Goal: Task Accomplishment & Management: Complete application form

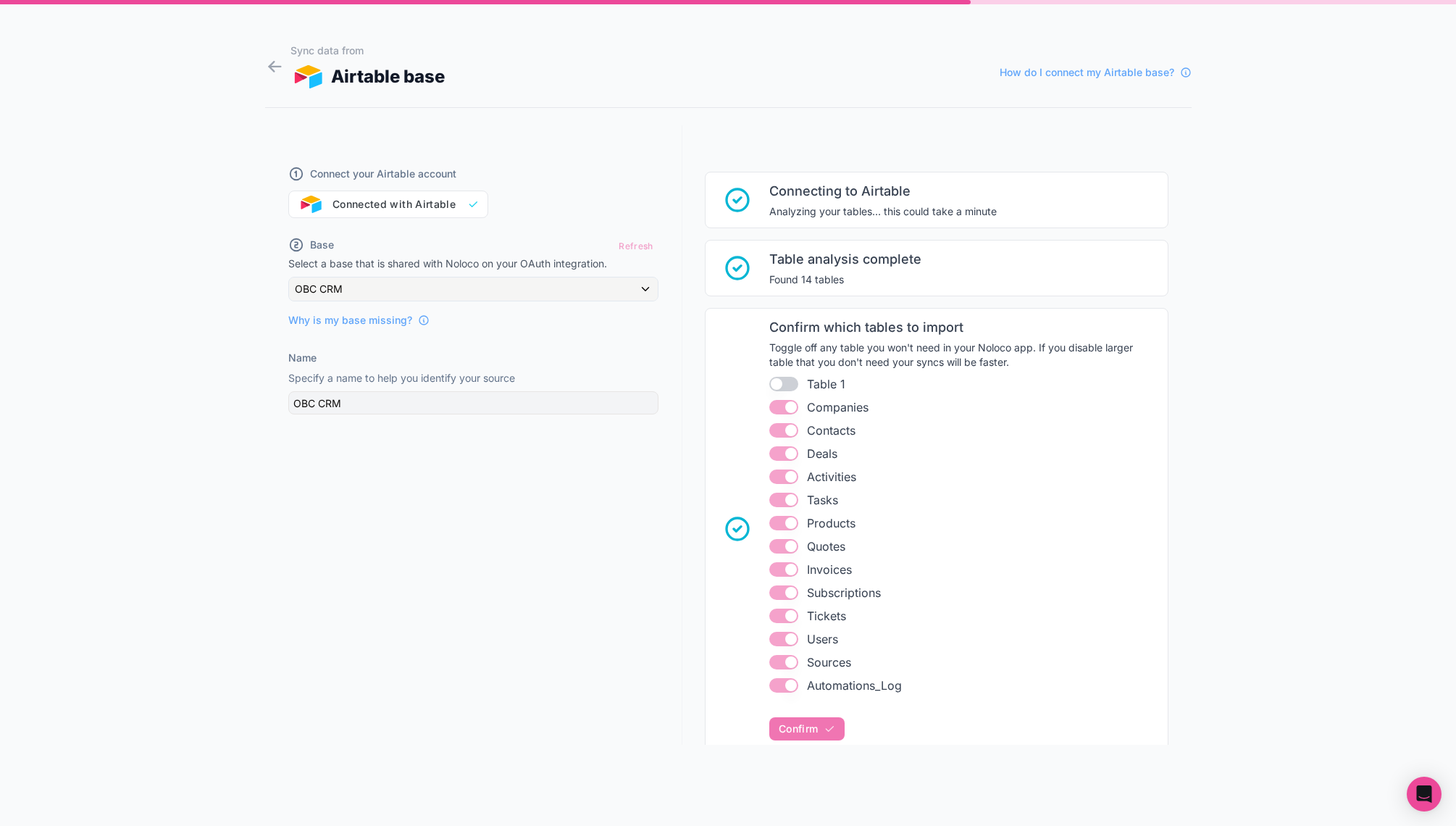
scroll to position [672, 0]
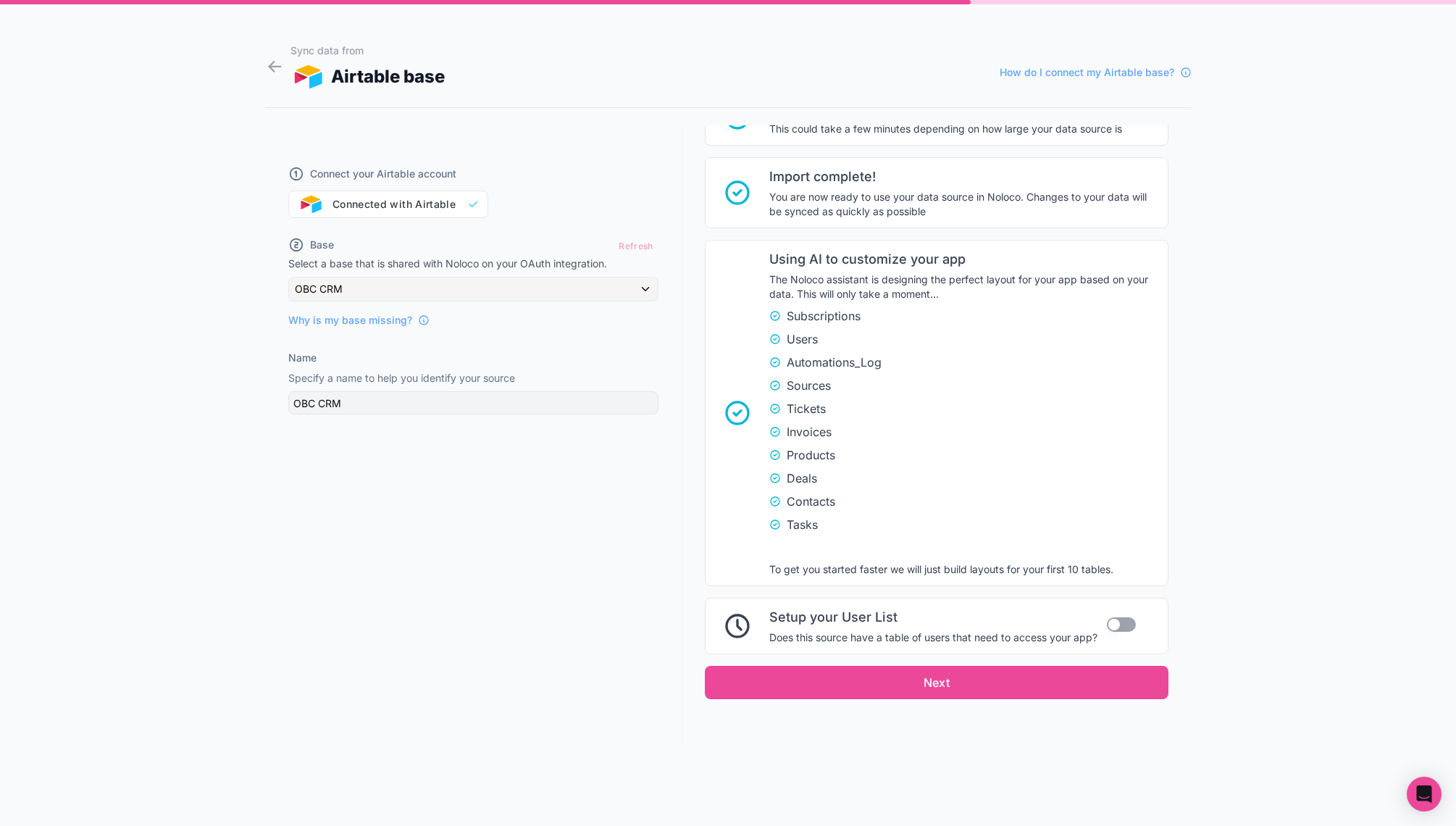
click at [1120, 620] on button "Use setting" at bounding box center [1121, 624] width 29 height 14
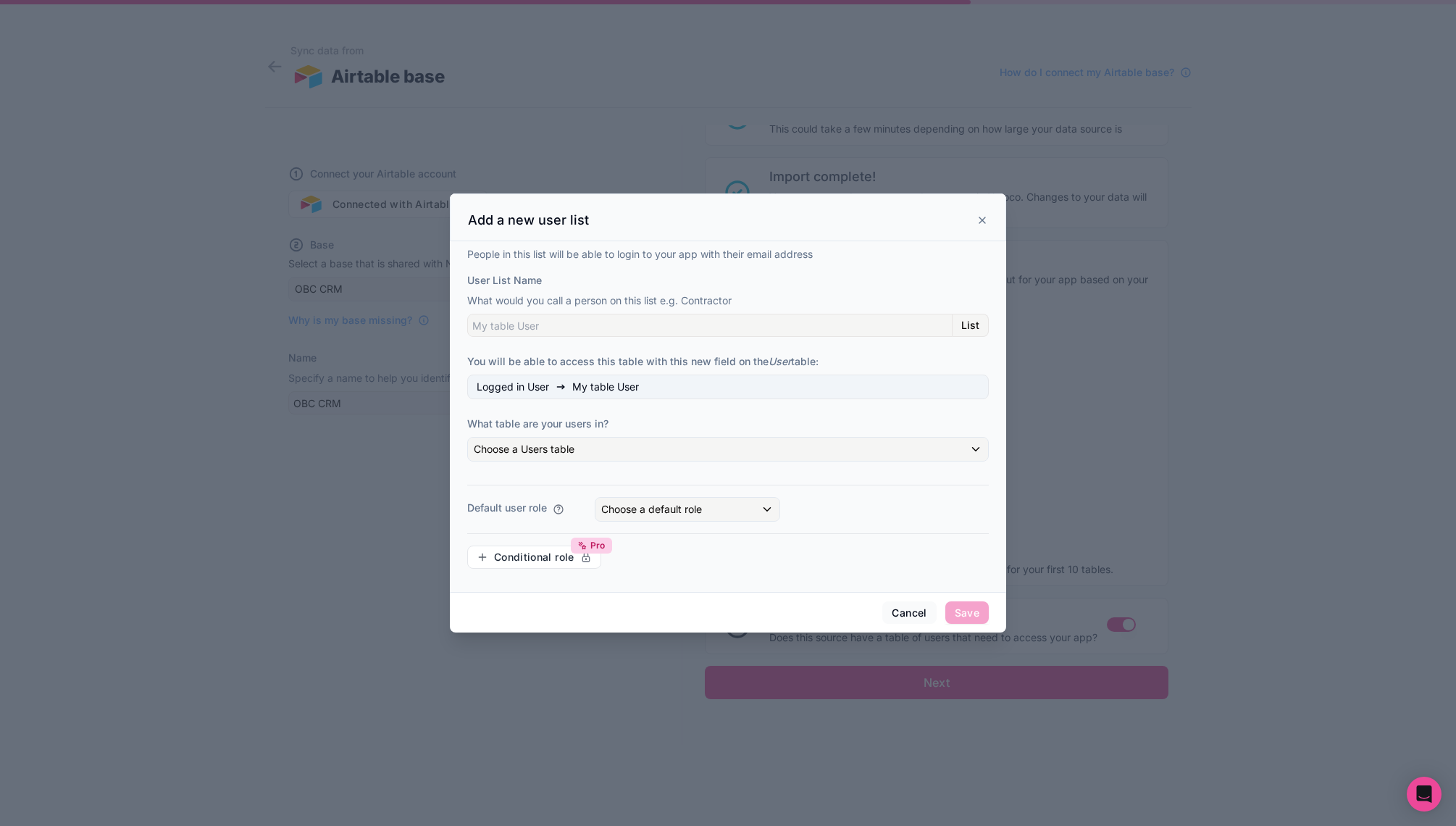
click at [973, 321] on span "List" at bounding box center [970, 325] width 18 height 13
click at [806, 322] on input "User List Name" at bounding box center [710, 325] width 485 height 24
click at [972, 326] on span "List" at bounding box center [970, 325] width 18 height 13
click at [672, 329] on input "User List Name" at bounding box center [710, 325] width 485 height 24
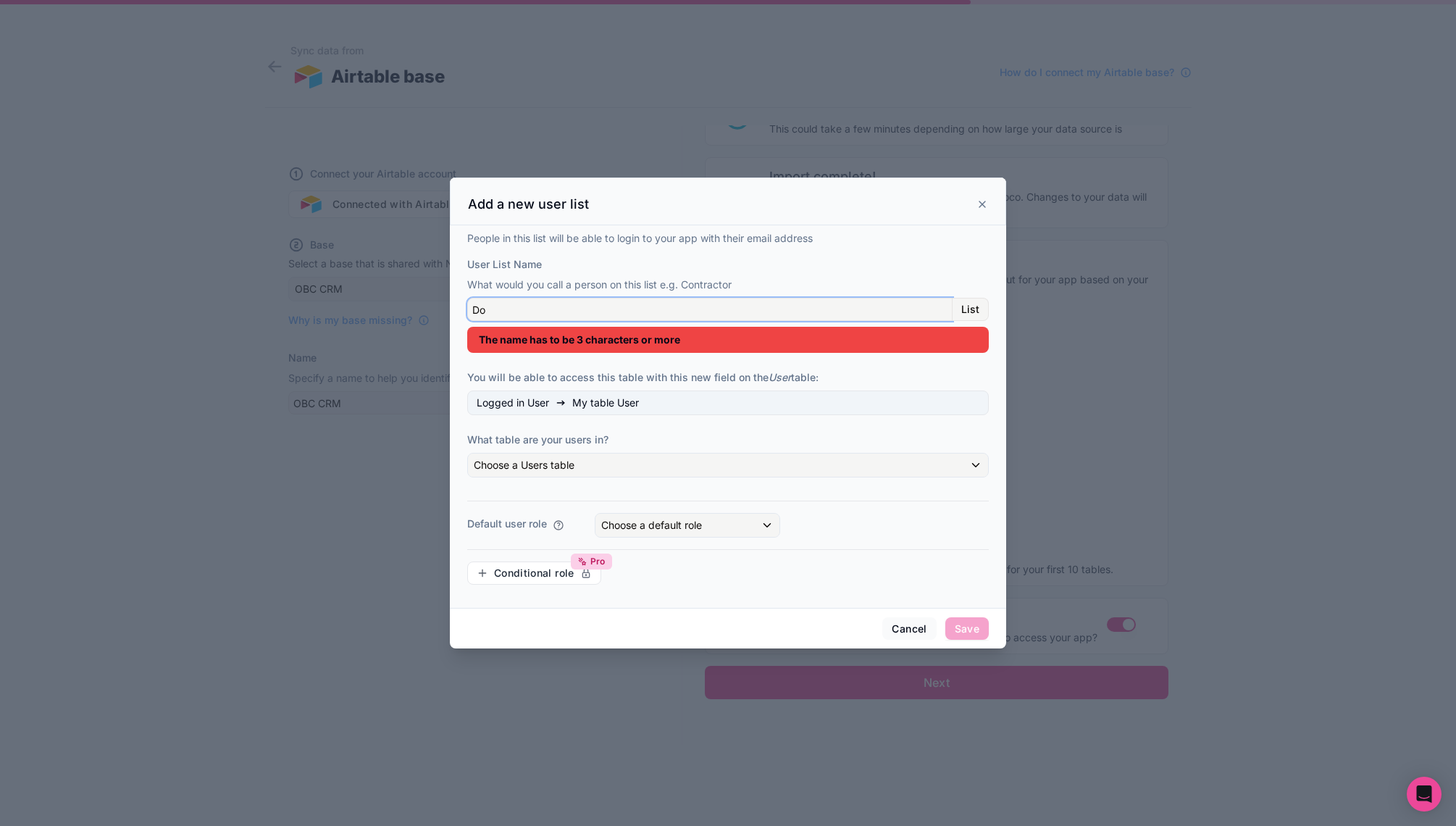
type input "D"
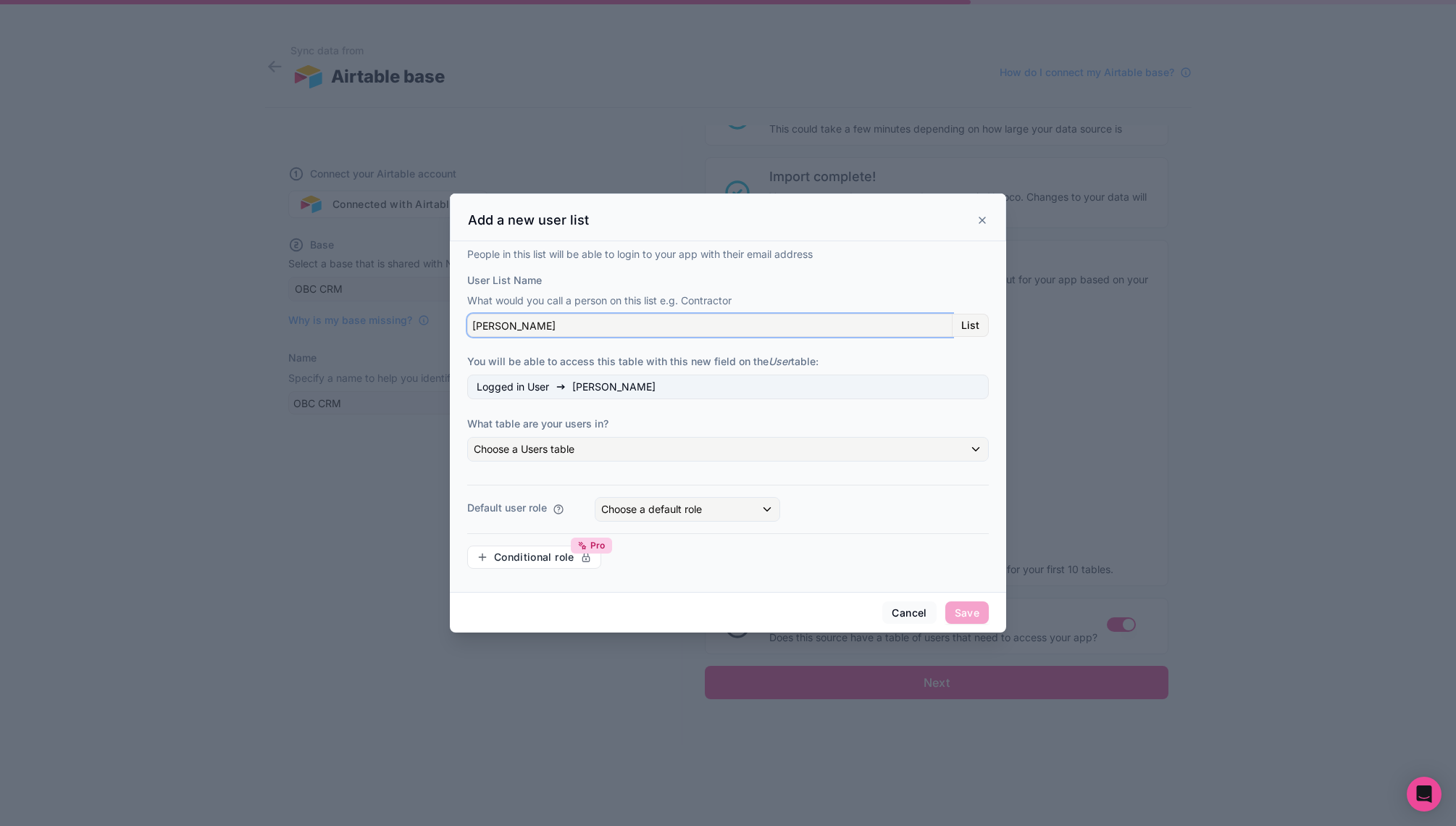
type input "[PERSON_NAME]"
click at [621, 452] on div "Choose a Users table" at bounding box center [728, 449] width 520 height 24
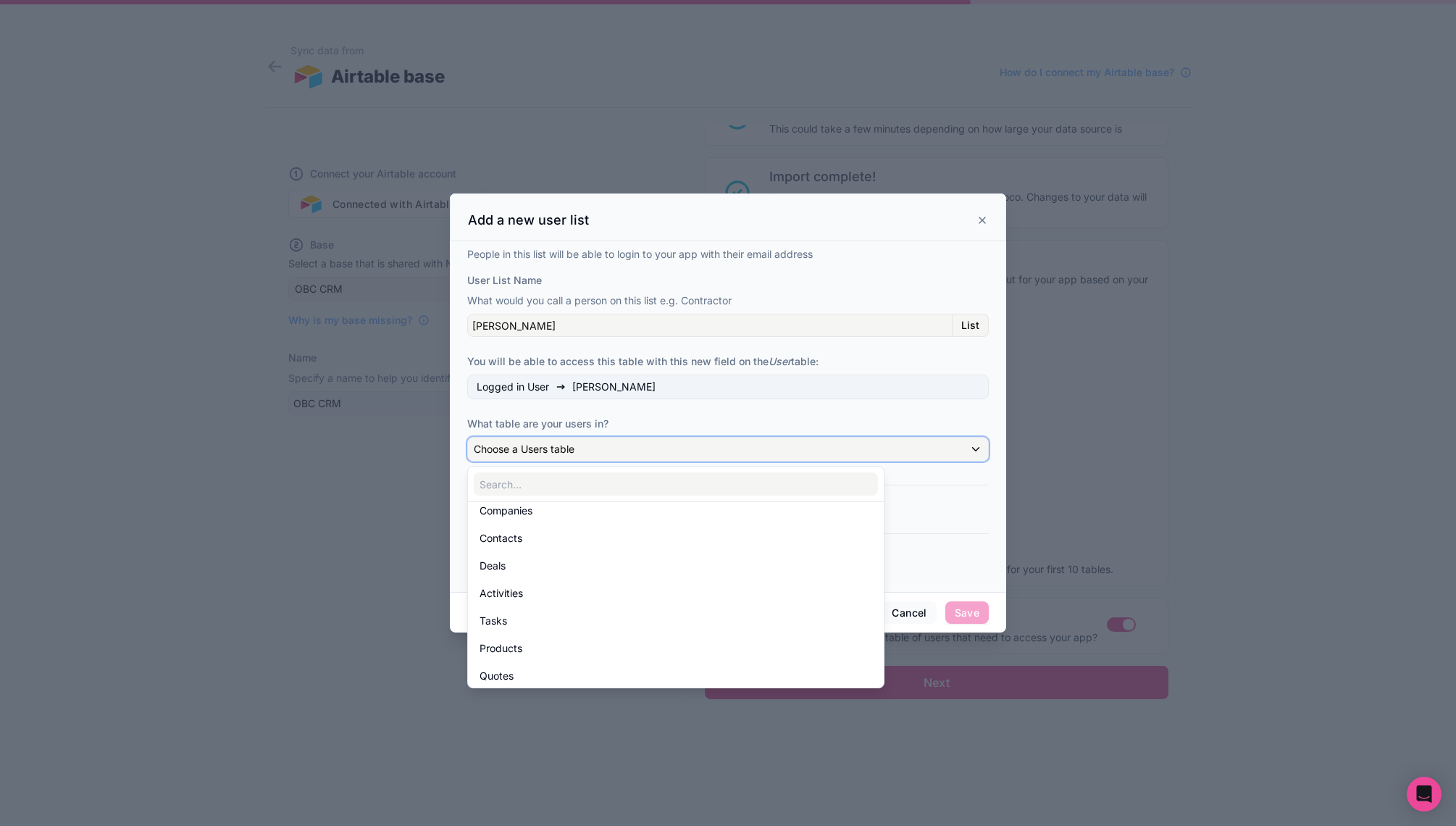
scroll to position [0, 0]
click at [527, 521] on span "OBC CRM" at bounding box center [518, 523] width 42 height 12
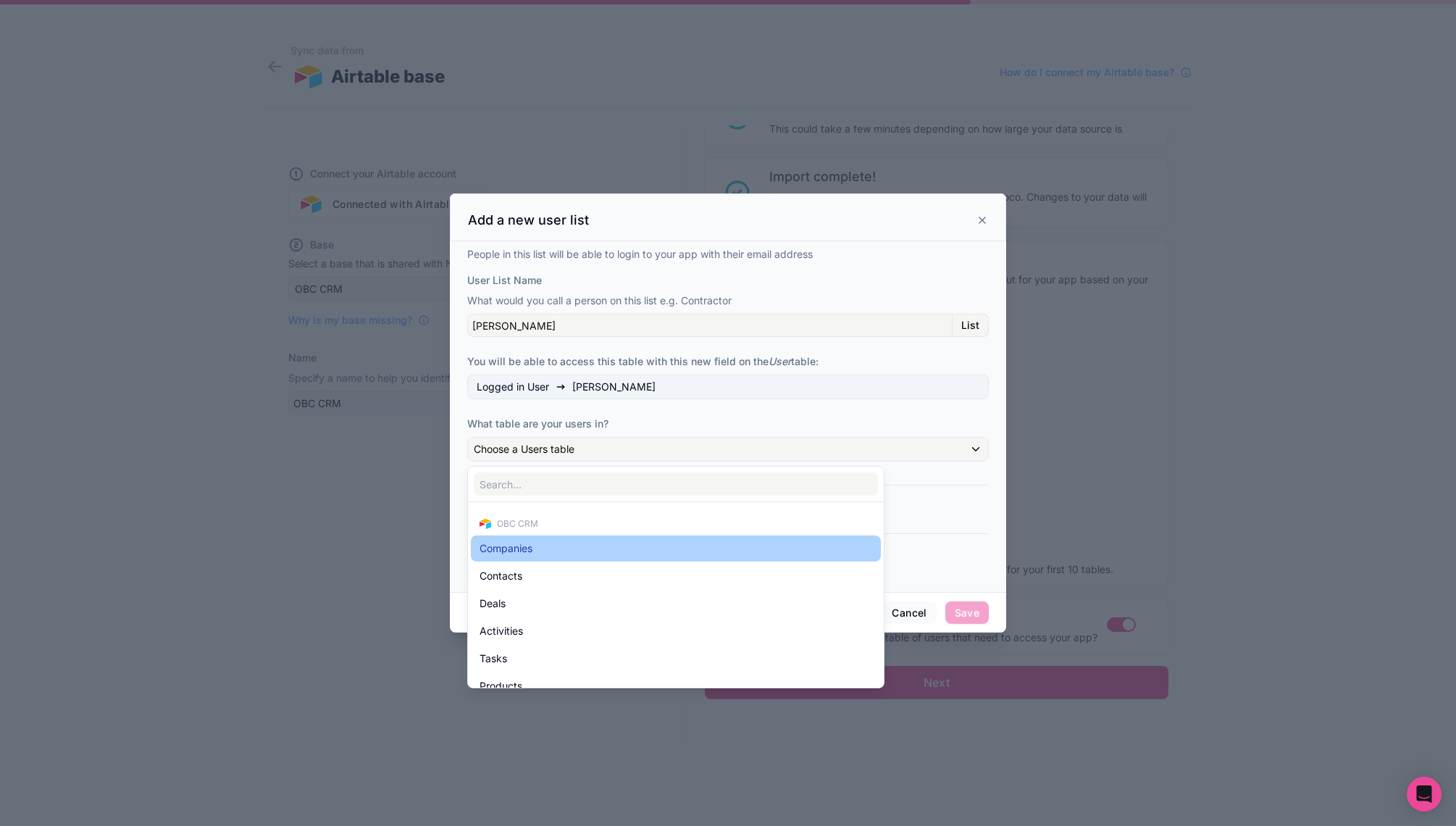
click at [538, 544] on div "Companies" at bounding box center [676, 548] width 393 height 17
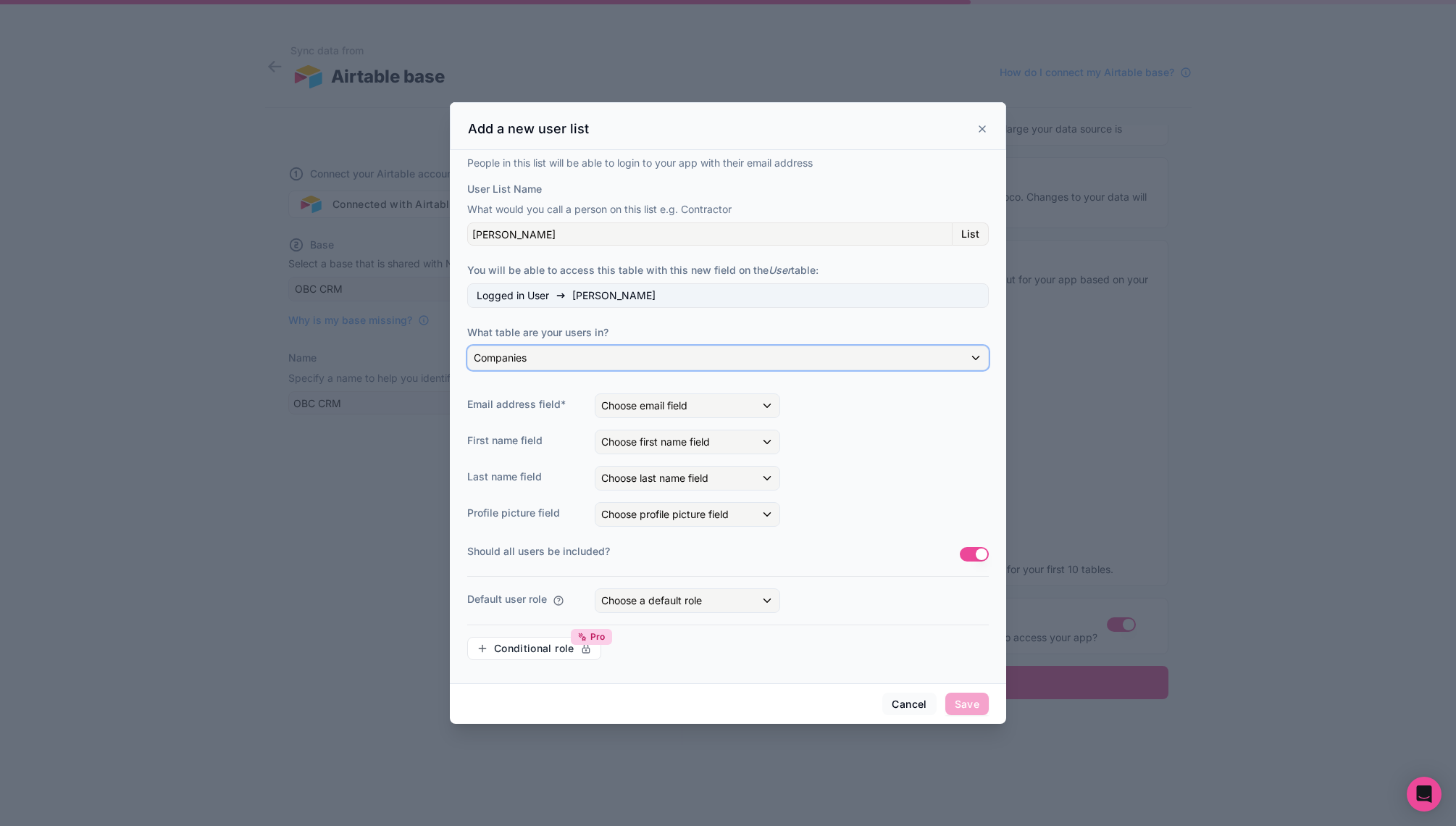
click at [685, 357] on div "Companies" at bounding box center [728, 358] width 520 height 24
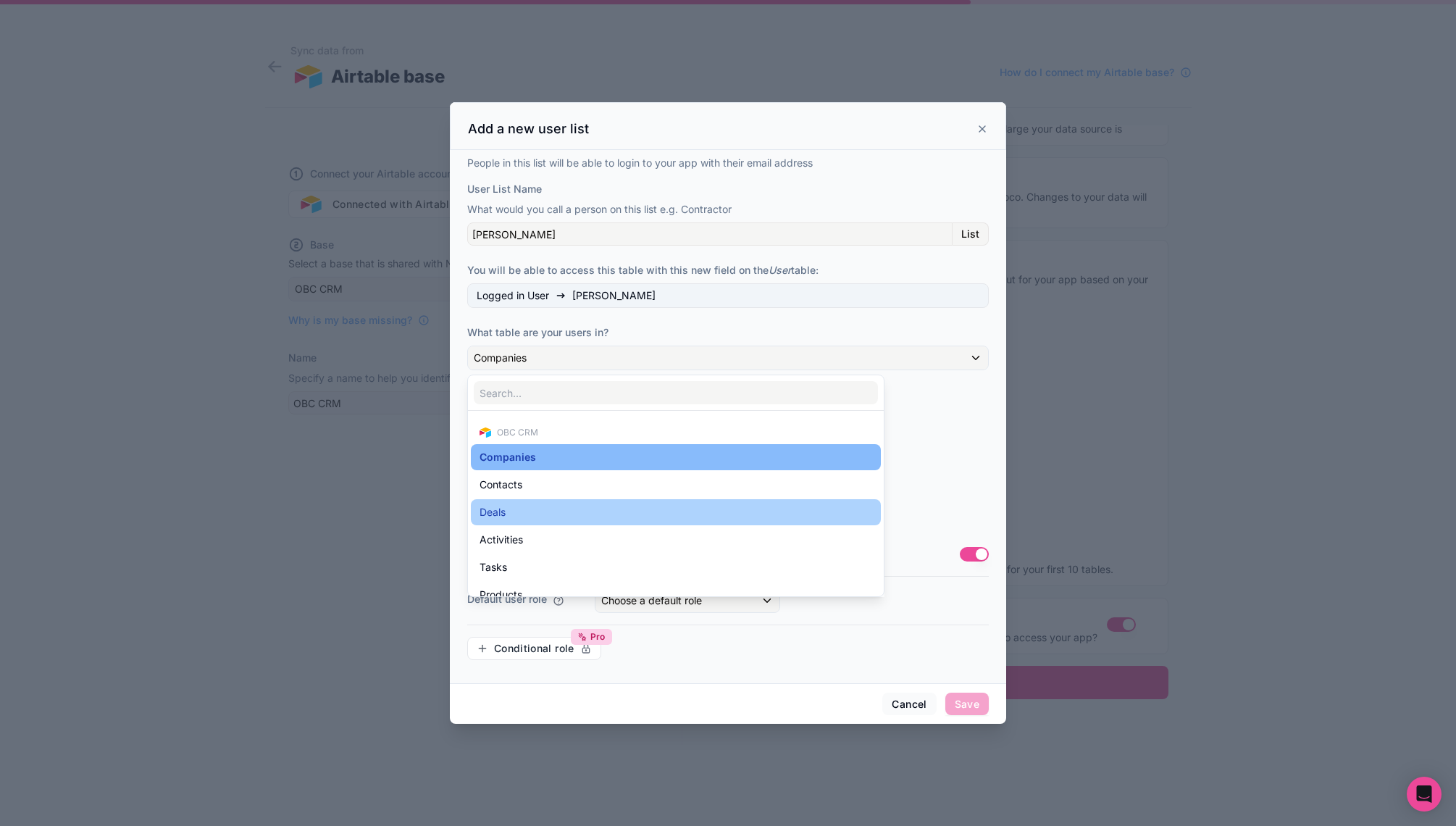
click at [599, 508] on div "Deals" at bounding box center [676, 512] width 393 height 17
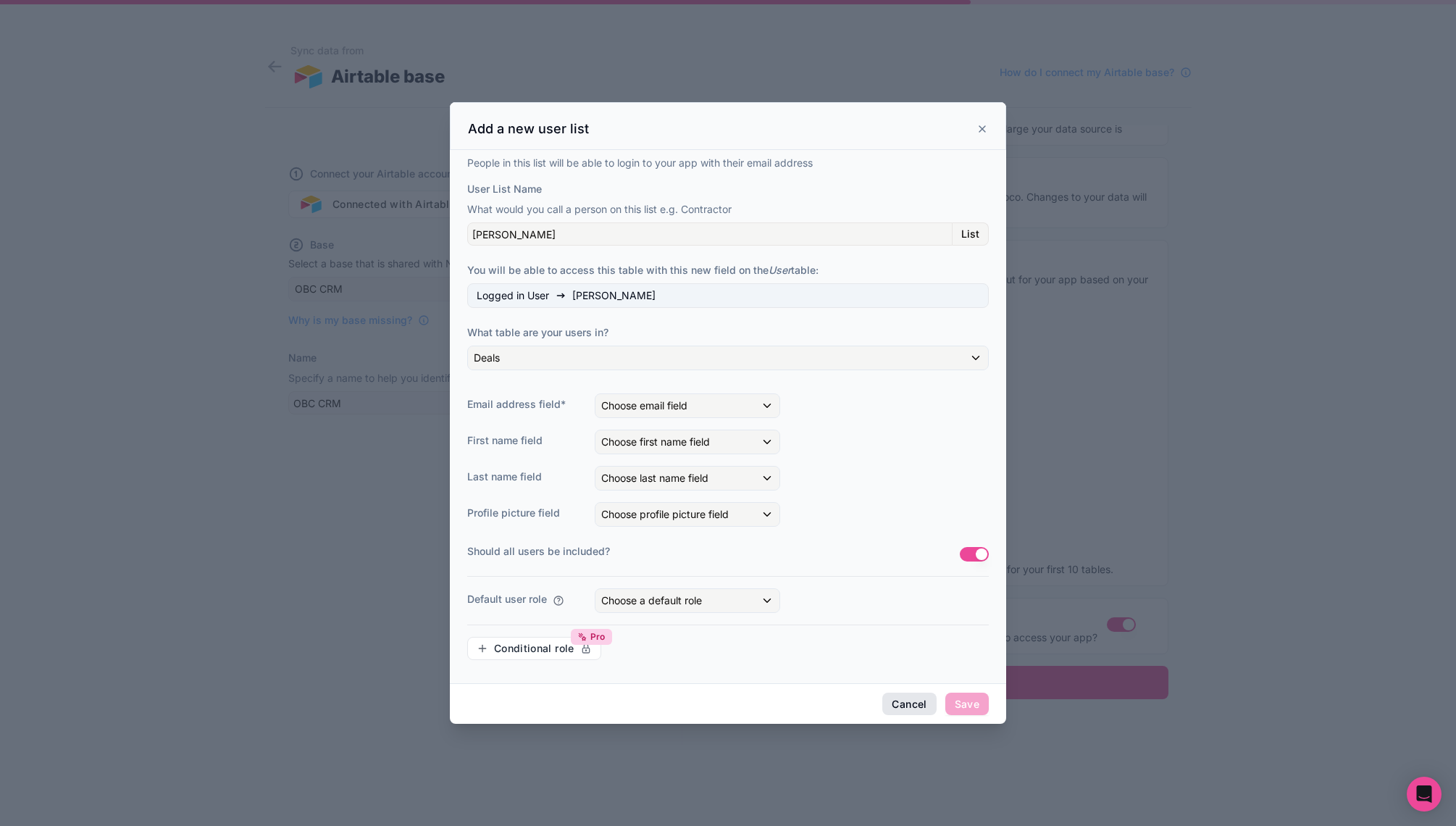
click at [910, 706] on button "Cancel" at bounding box center [908, 705] width 53 height 24
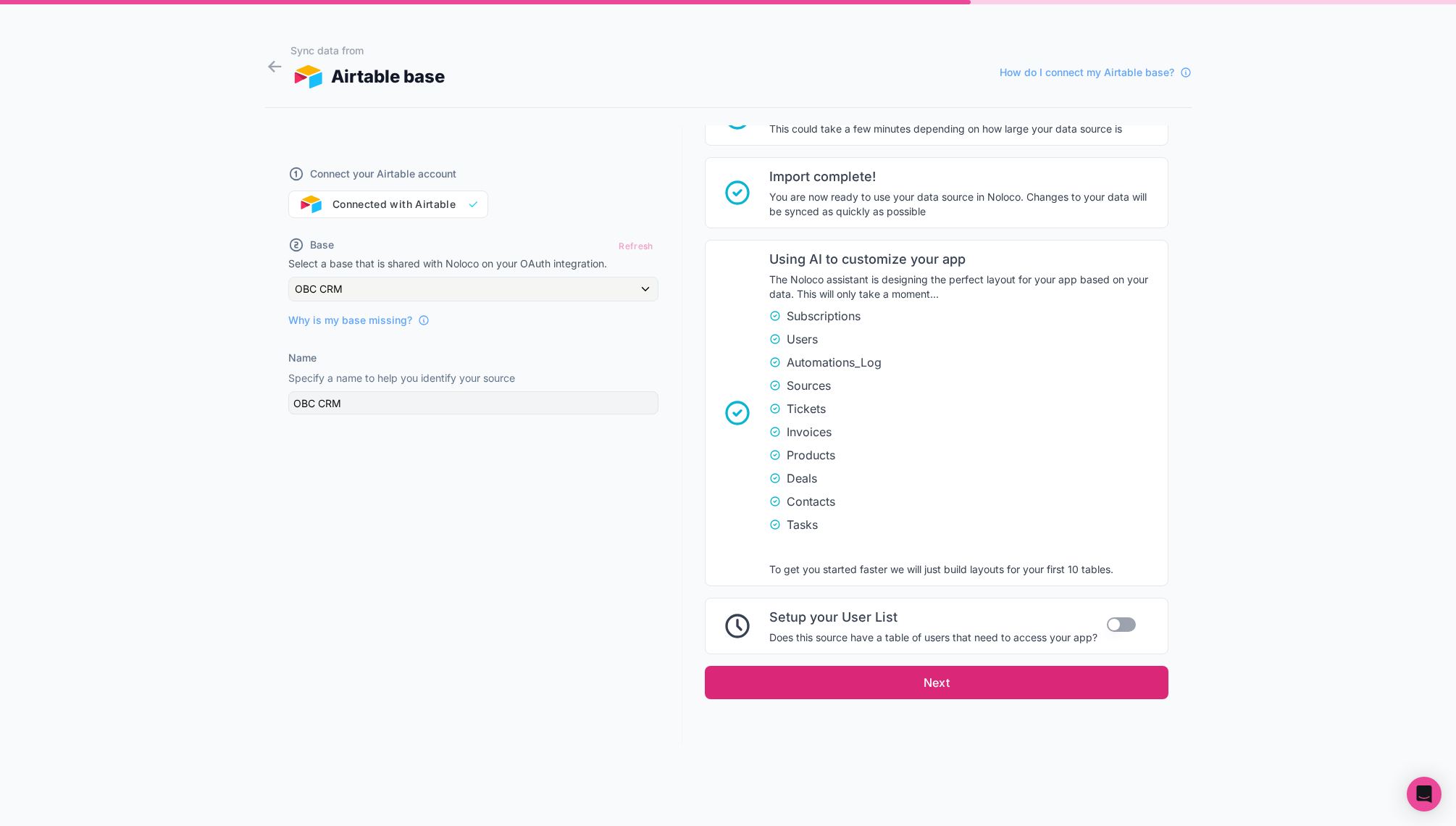
click at [968, 684] on button "Next" at bounding box center [936, 682] width 464 height 34
